Goal: Navigation & Orientation: Find specific page/section

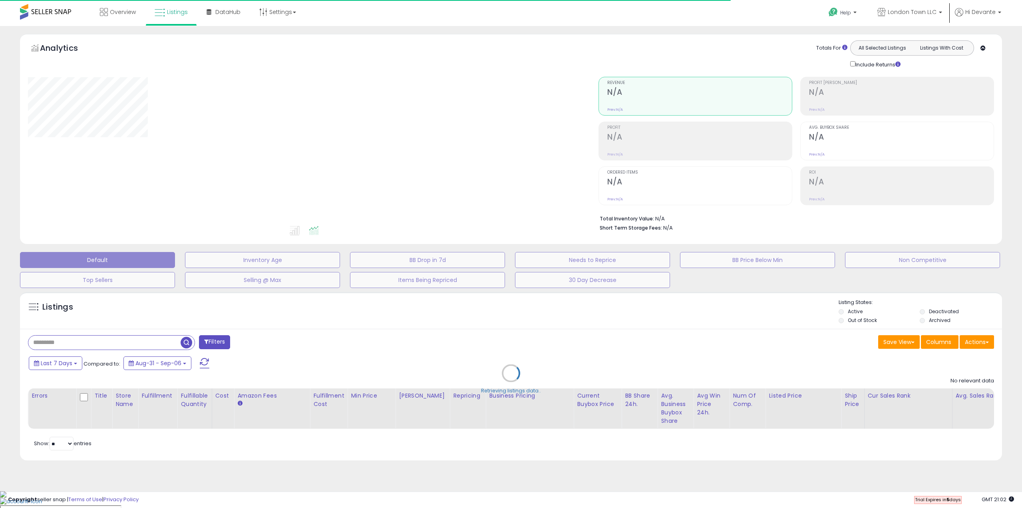
type input "**********"
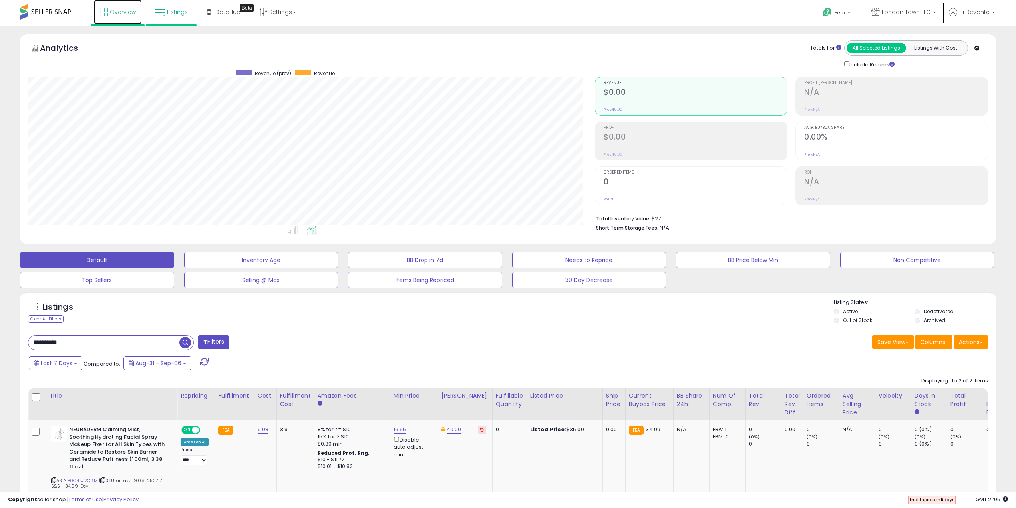
click at [122, 18] on link "Overview" at bounding box center [118, 12] width 48 height 24
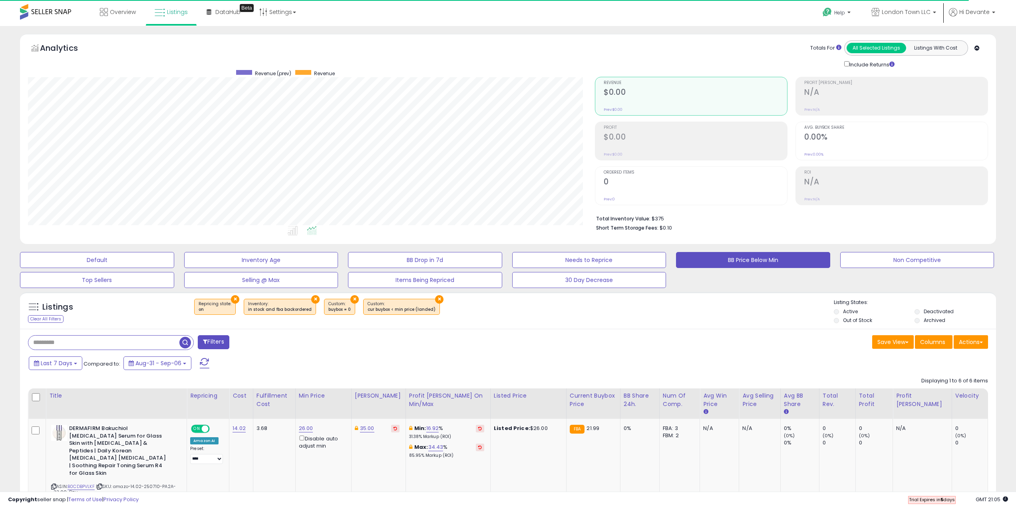
scroll to position [164, 568]
